Goal: Book appointment/travel/reservation

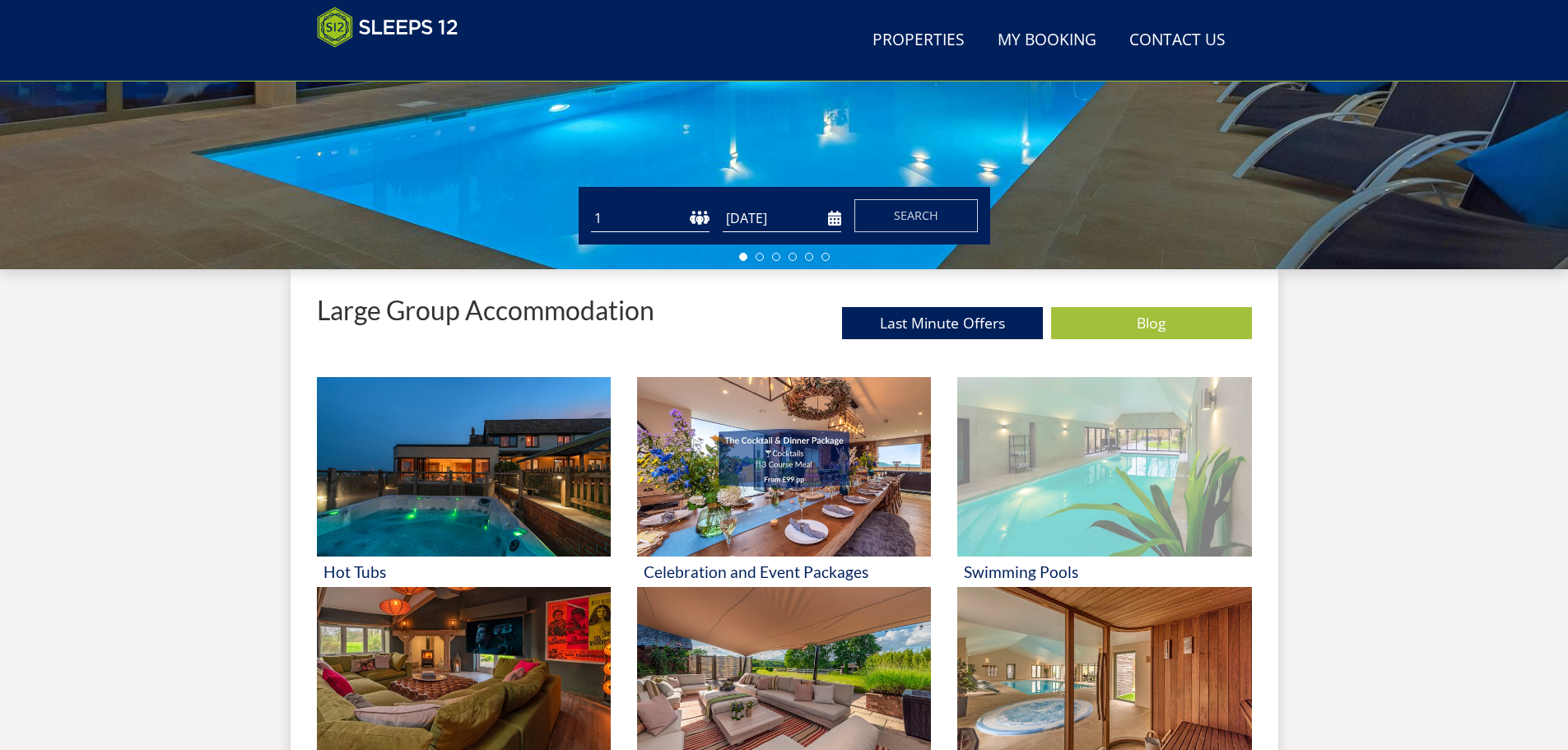
scroll to position [427, 0]
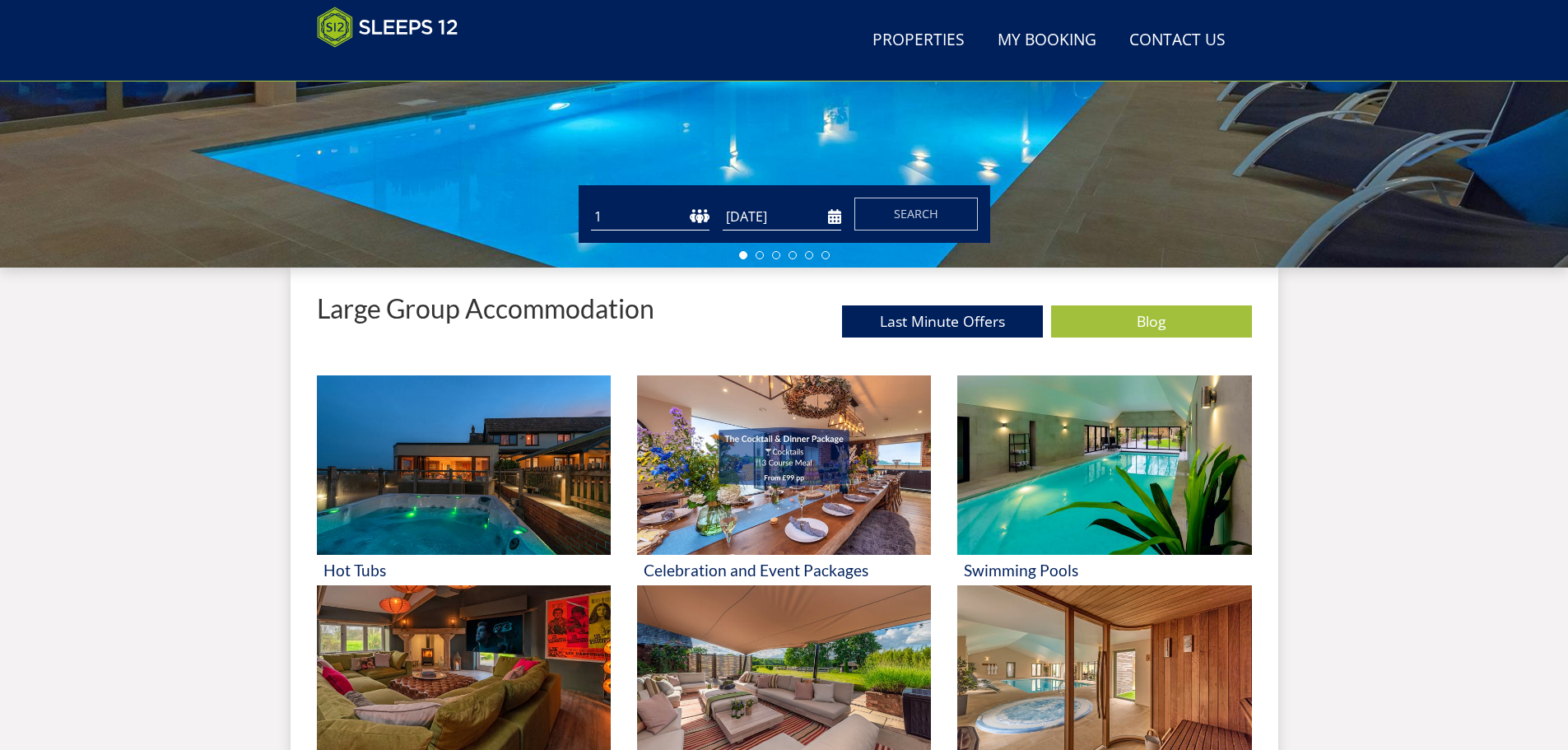
click at [705, 218] on select "1 2 3 4 5 6 7 8 9 10 11 12 13 14 15 16 17 18 19 20 21 22 23 24 25 26 27 28 29 3…" at bounding box center [650, 217] width 119 height 28
select select "10"
click at [591, 203] on select "1 2 3 4 5 6 7 8 9 10 11 12 13 14 15 16 17 18 19 20 21 22 23 24 25 26 27 28 29 3…" at bounding box center [650, 217] width 119 height 28
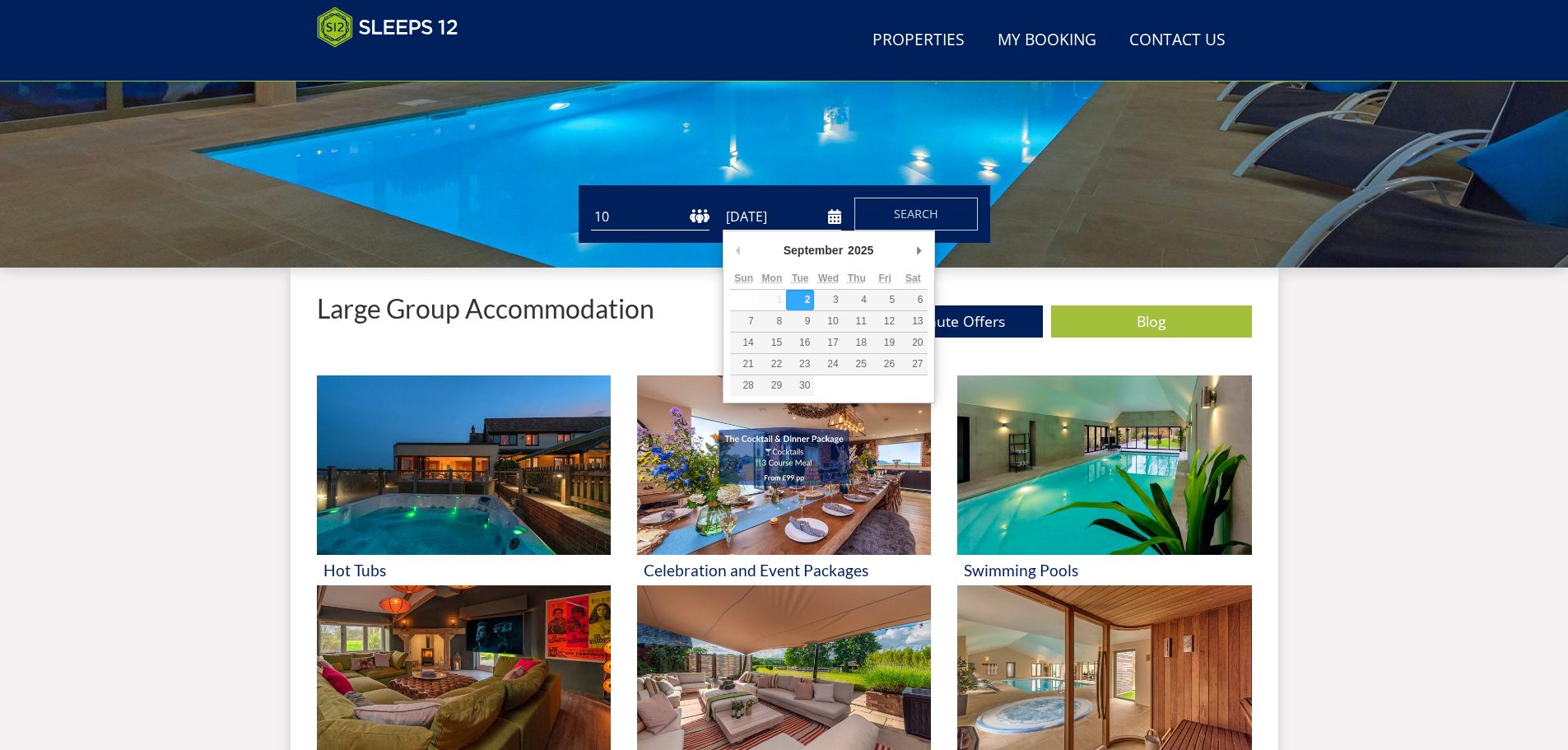
click at [837, 217] on input "[DATE]" at bounding box center [781, 217] width 119 height 28
type input "[DATE]"
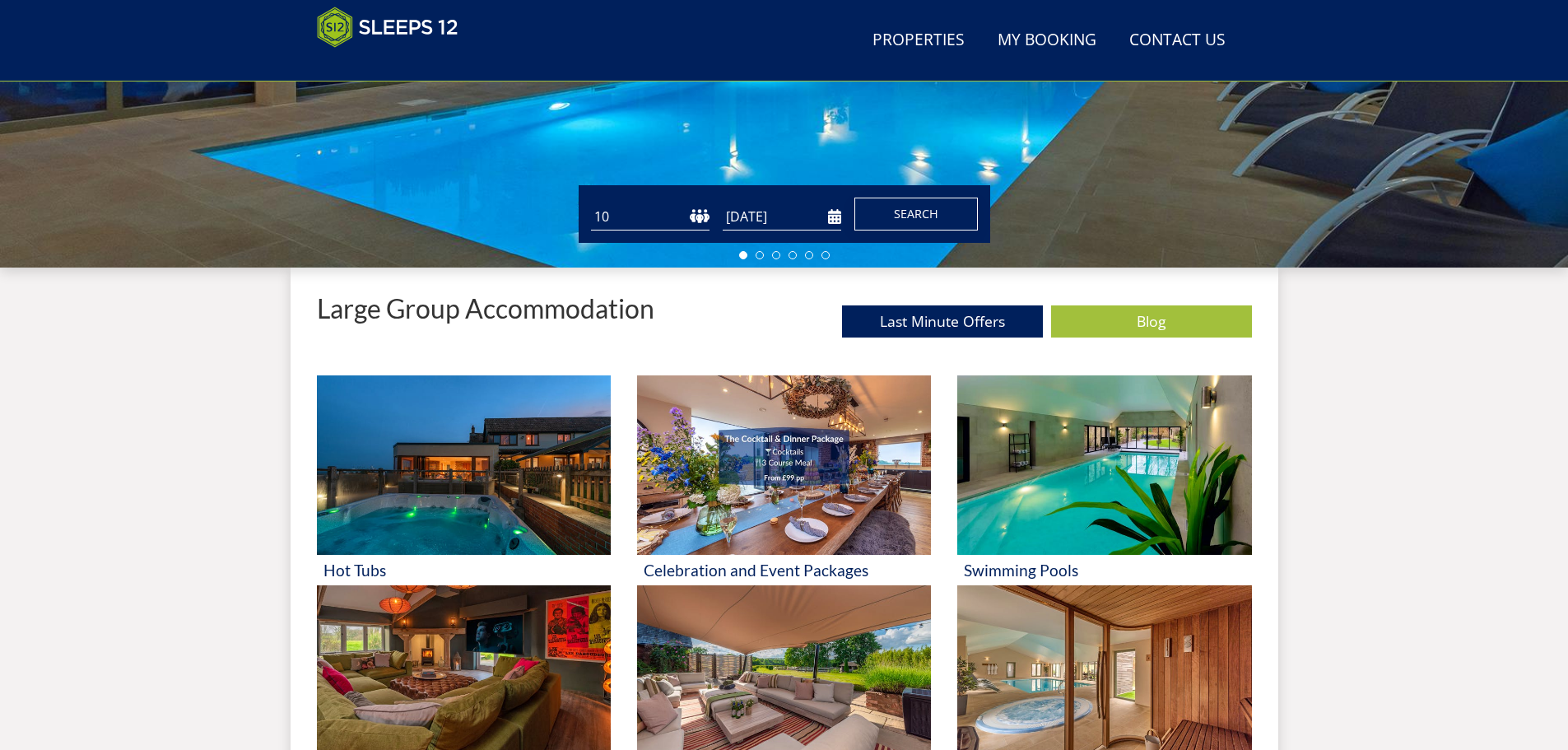
click at [917, 208] on span "Search" at bounding box center [915, 213] width 45 height 15
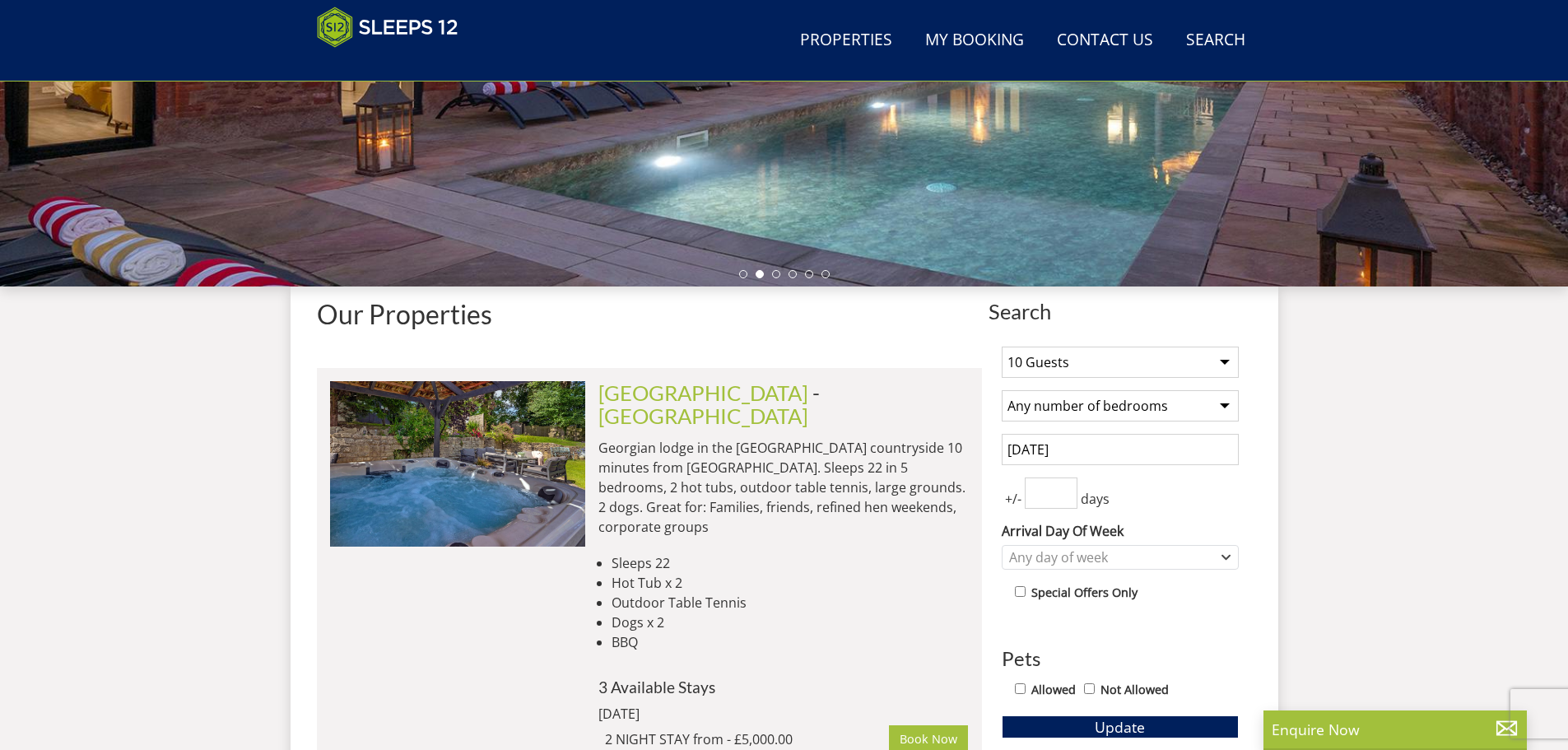
scroll to position [298, 0]
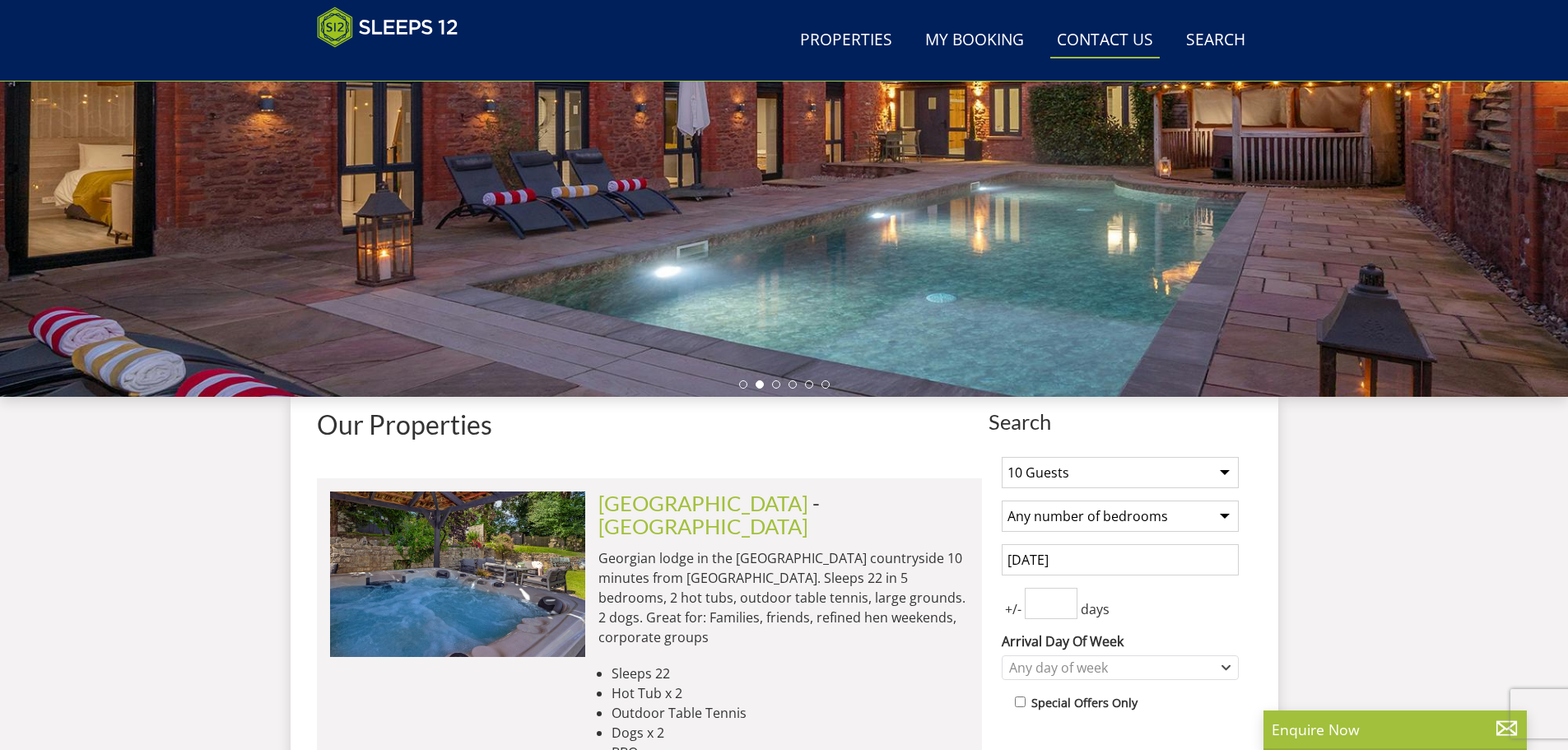
click at [1107, 39] on link "Contact Us 01823 665500" at bounding box center [1104, 40] width 109 height 37
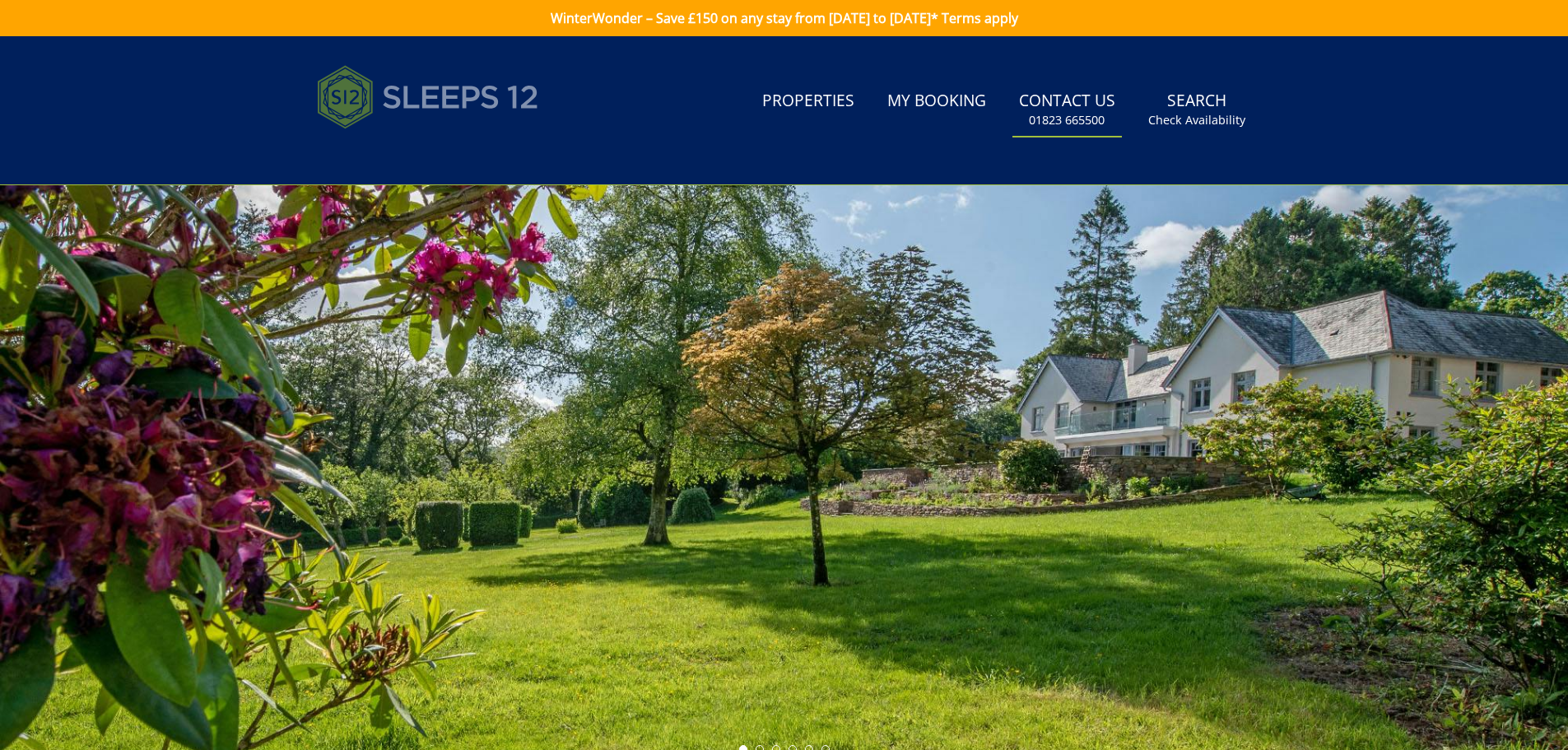
click at [431, 89] on img at bounding box center [428, 97] width 222 height 83
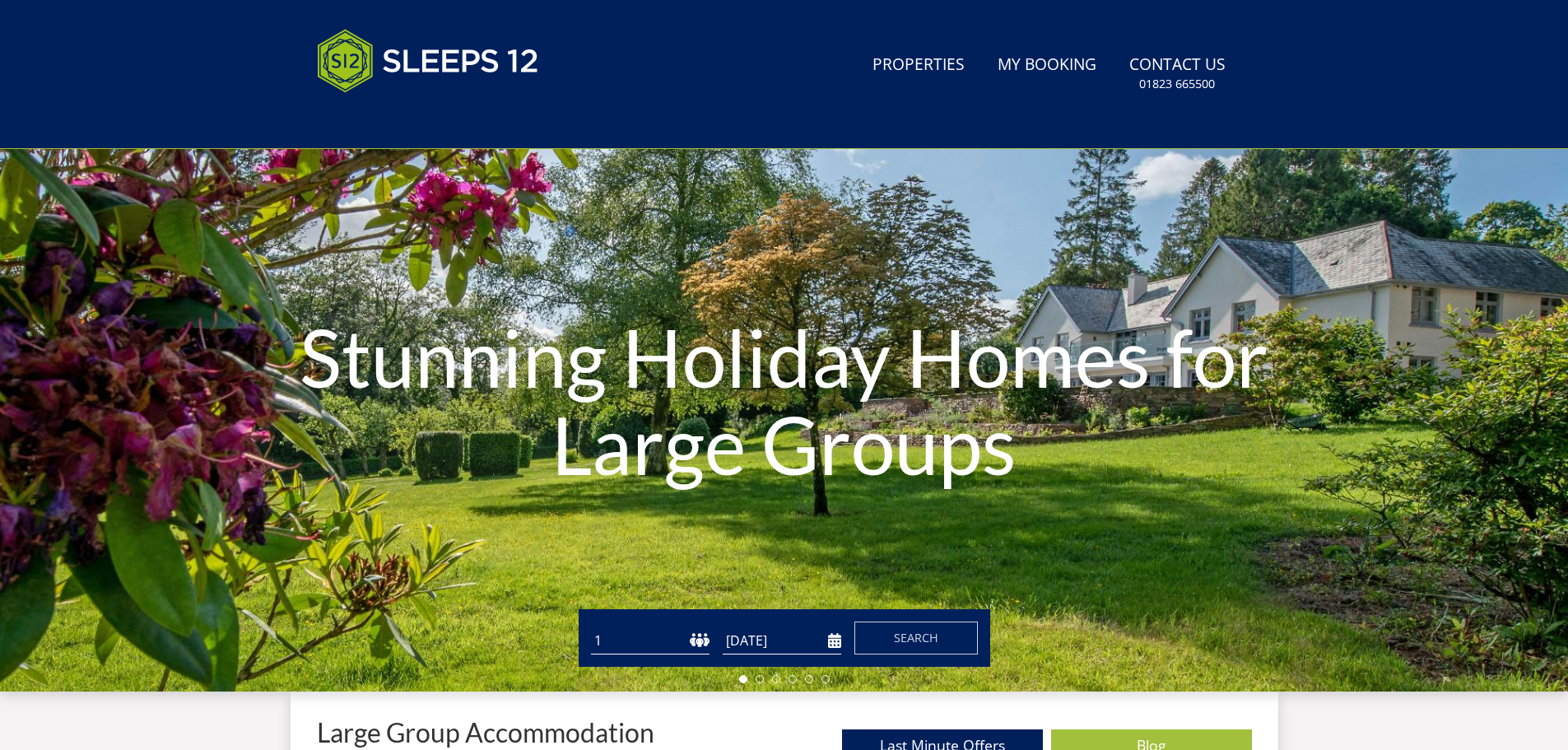
scroll to position [509, 0]
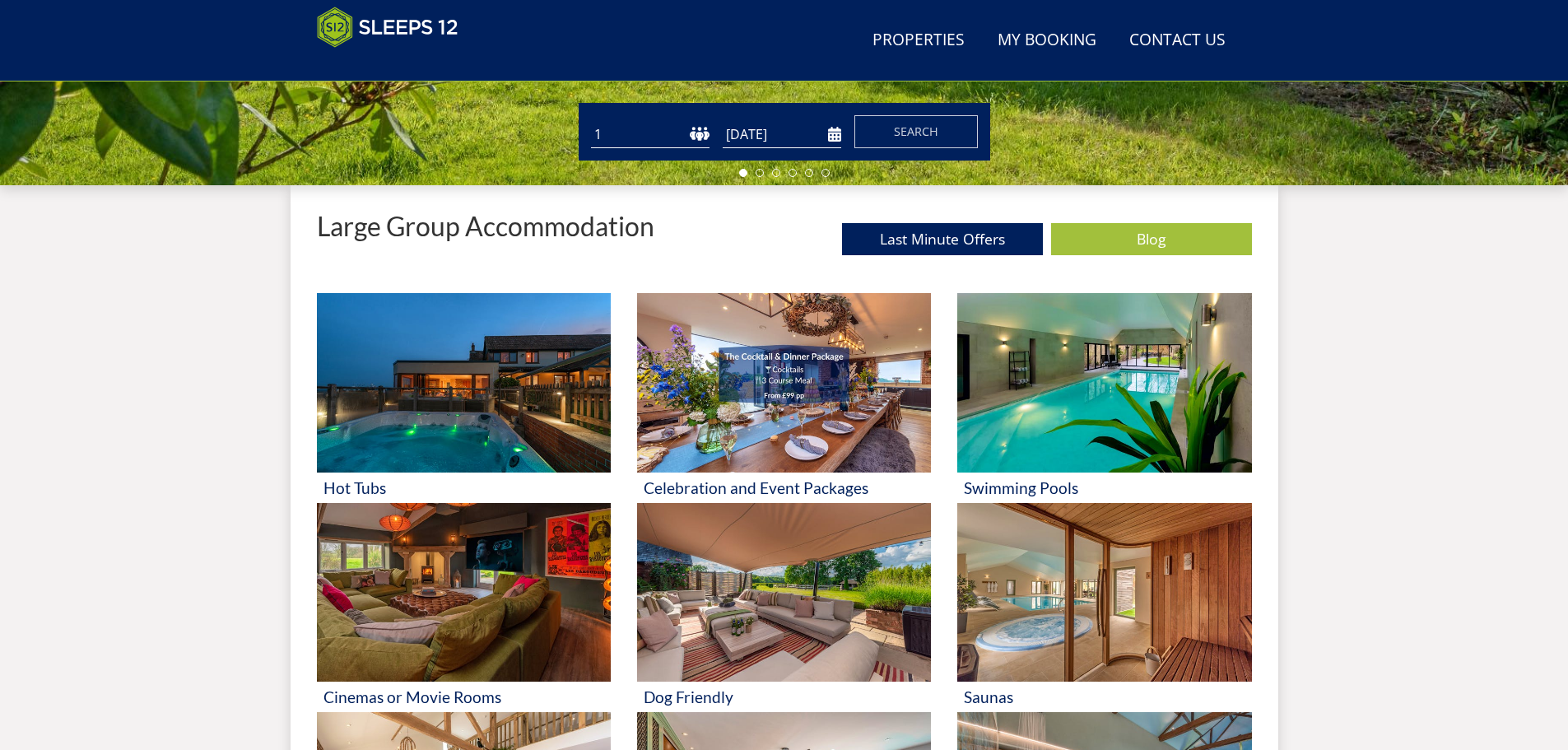
click at [657, 120] on form "Guests 1 2 3 4 5 6 7 8 9 10 11 12 13 14 15 16 17 18 19 20 21 22 23 24 25 26 27 …" at bounding box center [784, 131] width 387 height 33
click at [697, 135] on select "1 2 3 4 5 6 7 8 9 10 11 12 13 14 15 16 17 18 19 20 21 22 23 24 25 26 27 28 29 3…" at bounding box center [650, 134] width 119 height 28
select select "10"
click at [591, 121] on select "1 2 3 4 5 6 7 8 9 10 11 12 13 14 15 16 17 18 19 20 21 22 23 24 25 26 27 28 29 3…" at bounding box center [650, 134] width 119 height 28
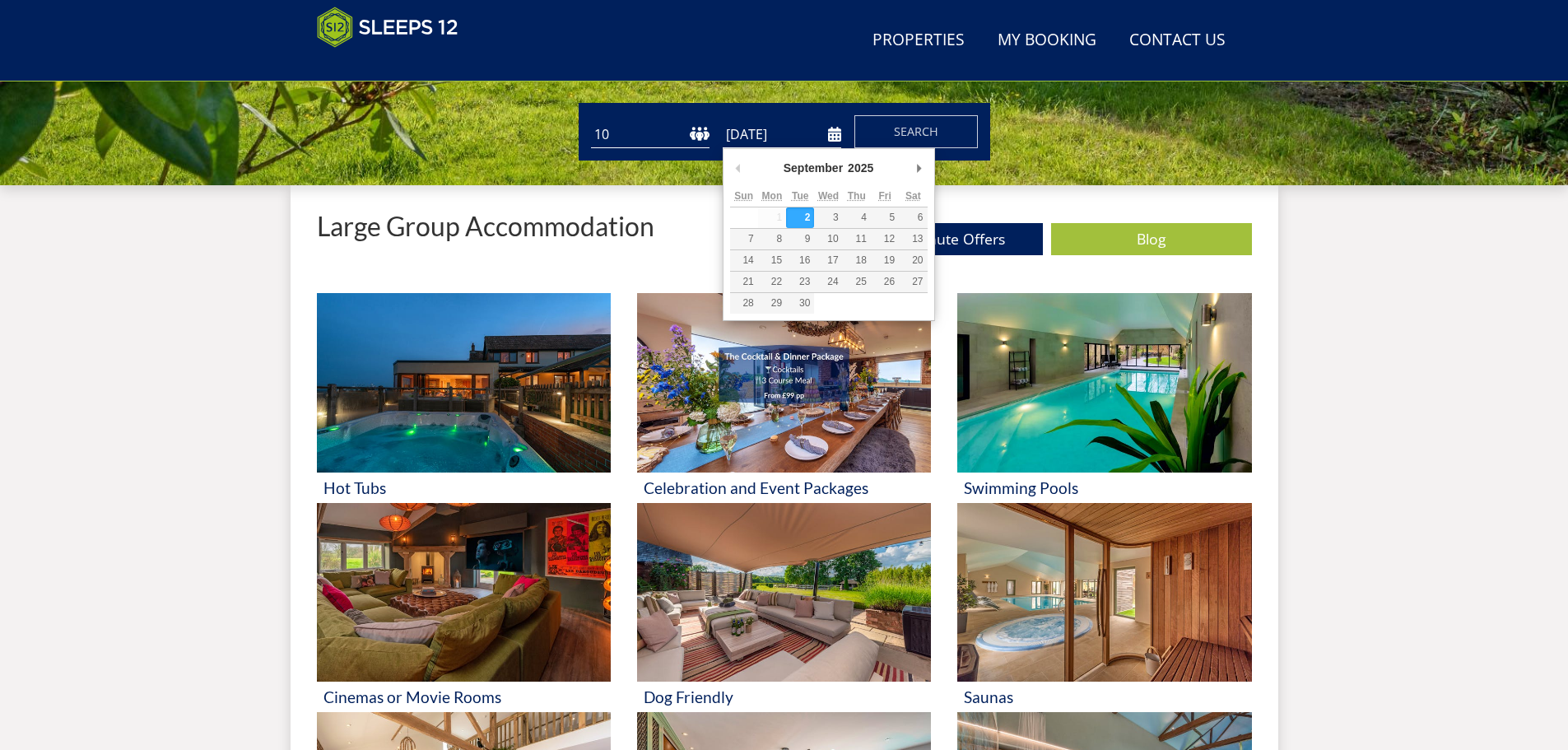
click at [812, 141] on input "[DATE]" at bounding box center [781, 134] width 119 height 28
type input "[DATE]"
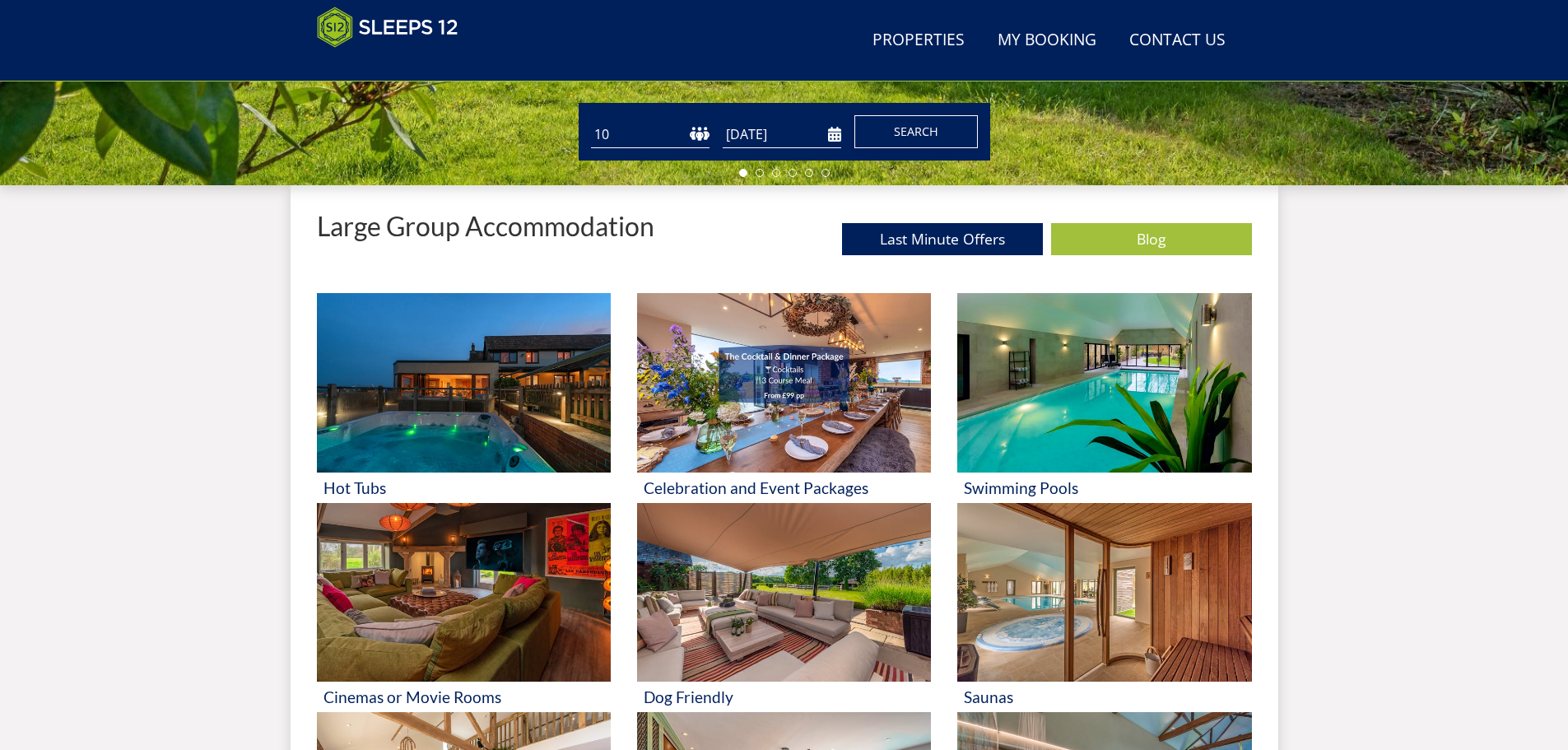
click at [906, 133] on span "Search" at bounding box center [915, 131] width 45 height 15
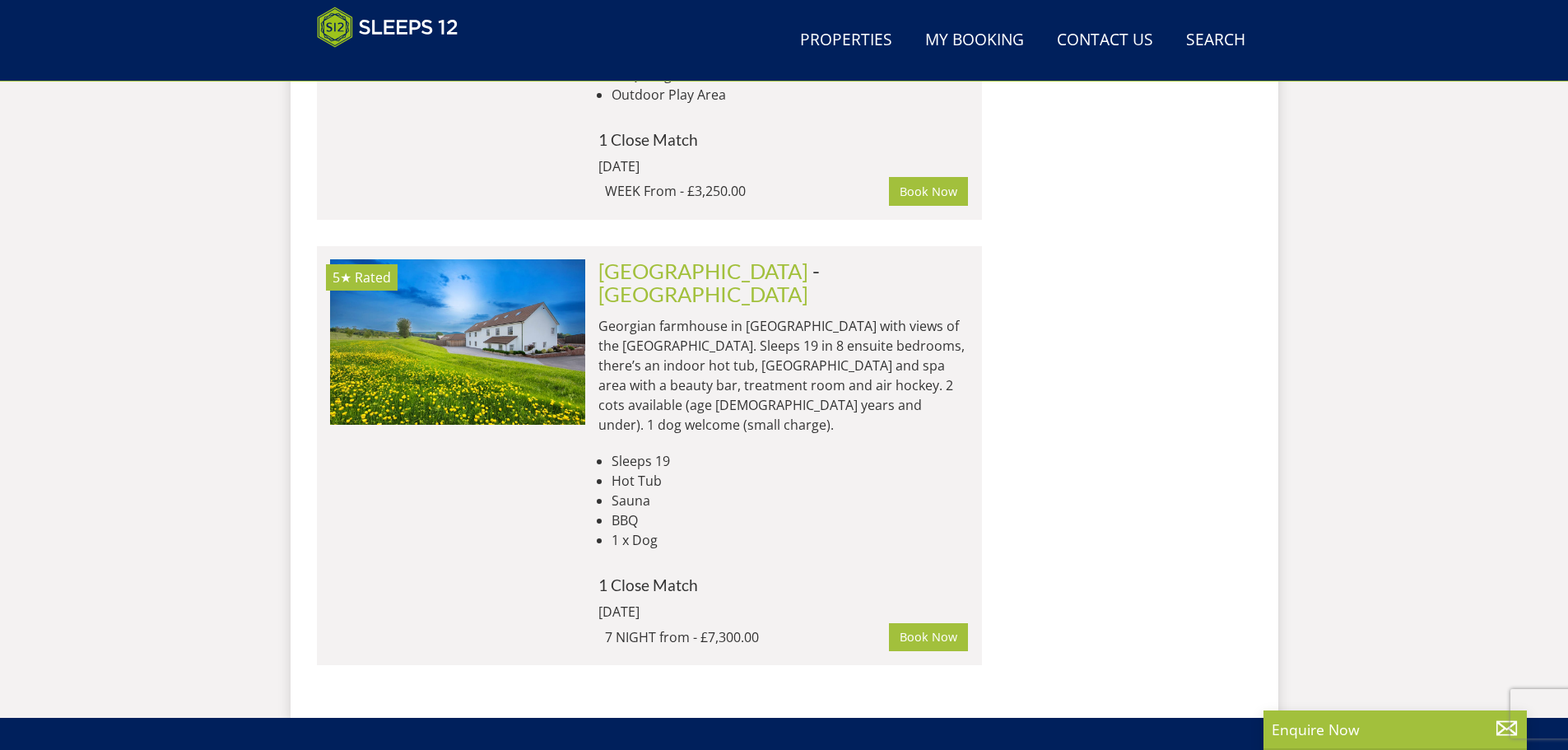
scroll to position [2896, 0]
